Goal: Information Seeking & Learning: Learn about a topic

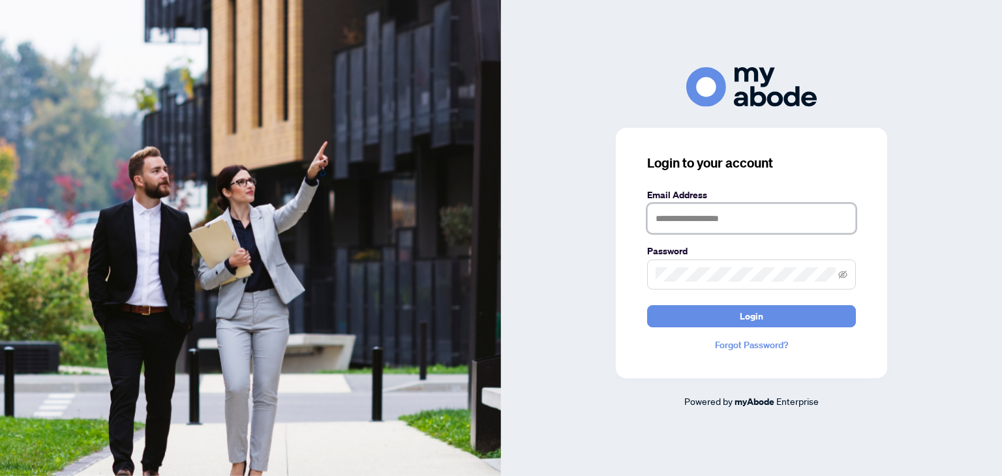
click at [682, 219] on input "text" at bounding box center [751, 219] width 209 height 30
type input "**********"
click at [686, 266] on span at bounding box center [751, 275] width 209 height 30
click at [647, 305] on button "Login" at bounding box center [751, 316] width 209 height 22
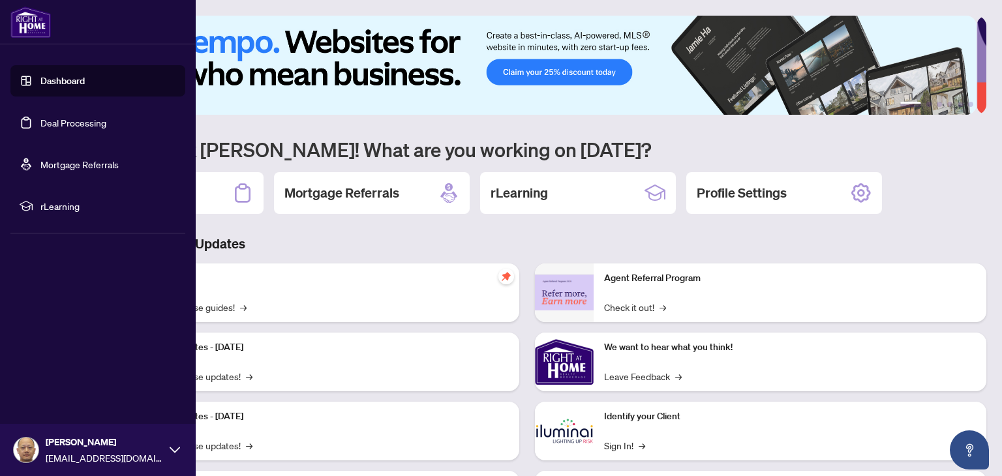
click at [52, 205] on span "rLearning" at bounding box center [108, 206] width 136 height 14
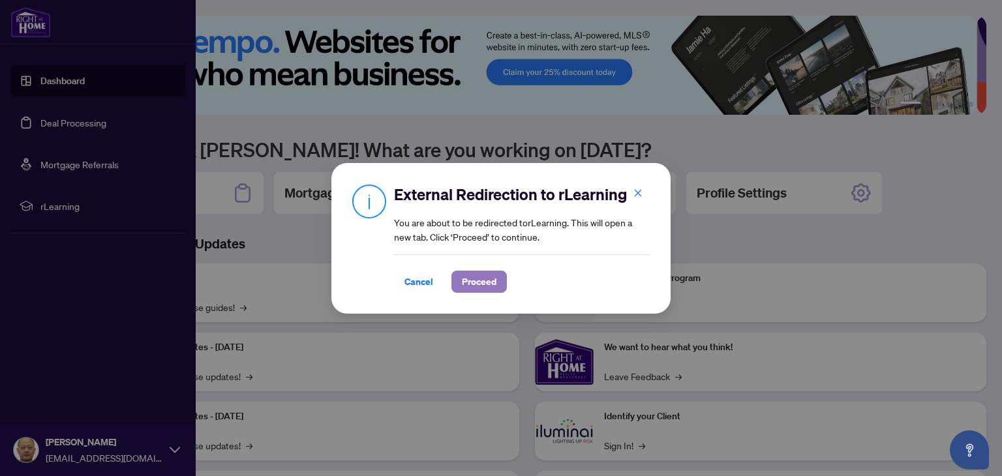
click at [480, 282] on span "Proceed" at bounding box center [479, 281] width 35 height 21
